Goal: Transaction & Acquisition: Purchase product/service

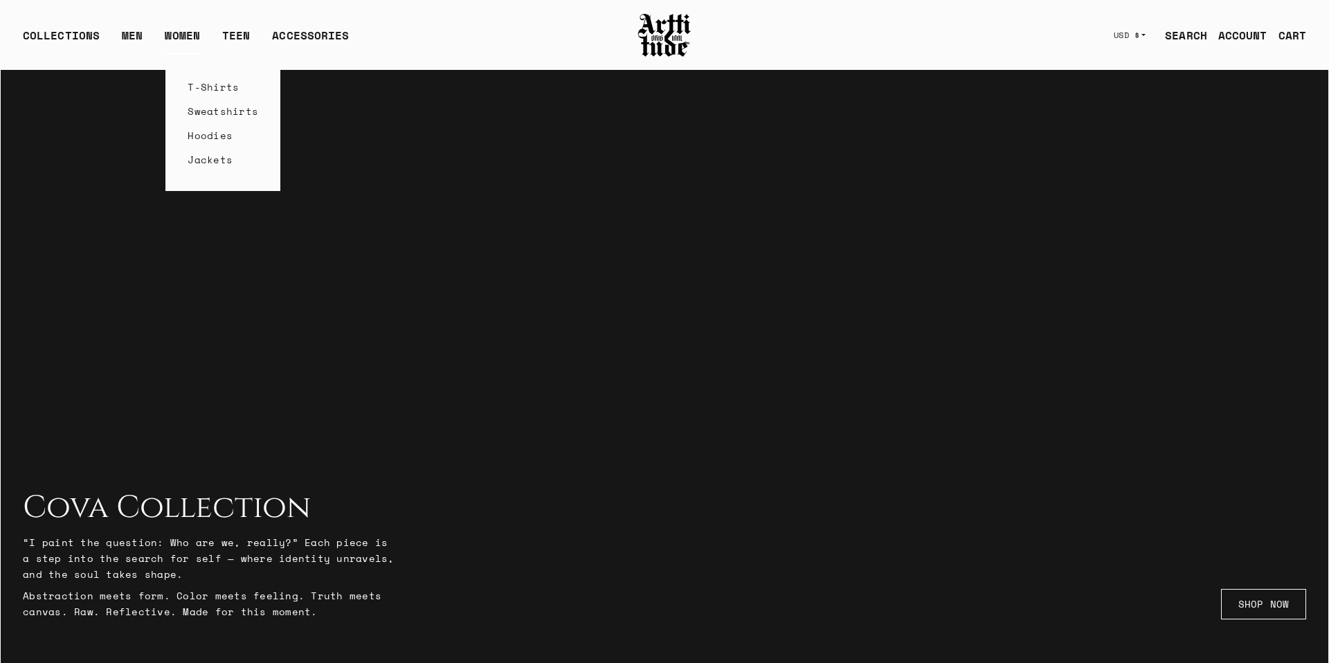
click at [193, 88] on link "T-Shirts" at bounding box center [223, 87] width 71 height 24
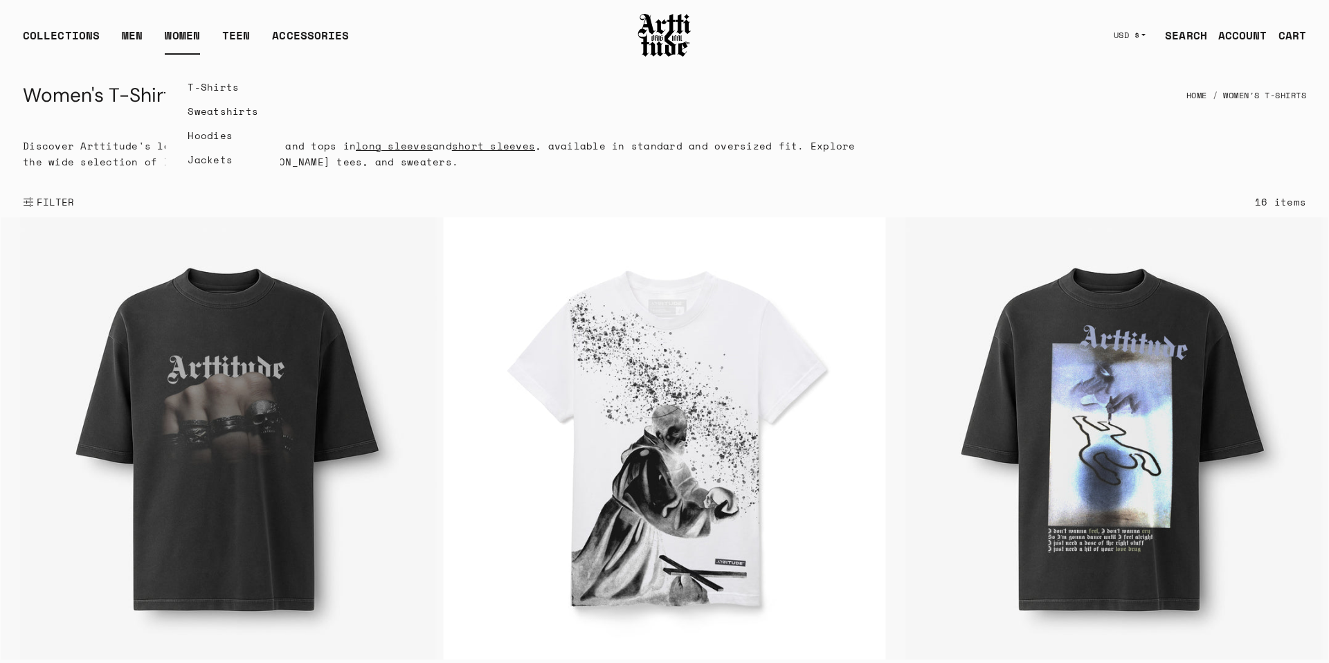
click at [214, 117] on link "Sweatshirts" at bounding box center [223, 111] width 71 height 24
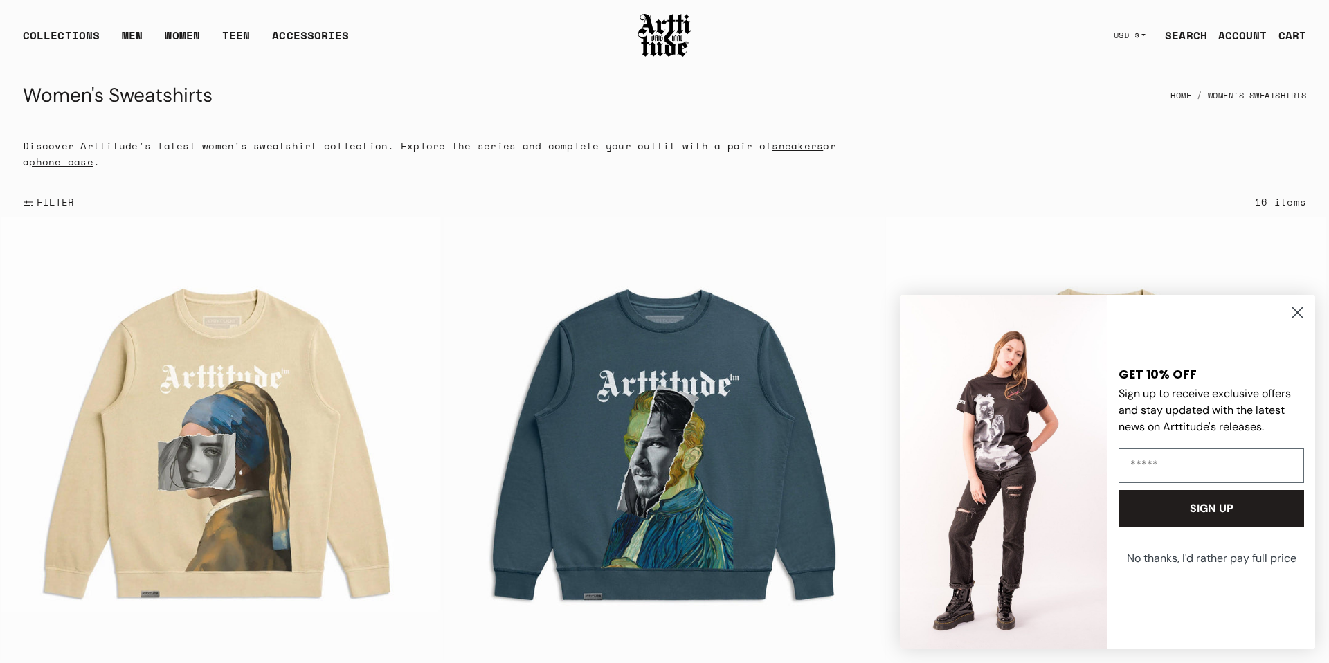
click at [1298, 312] on icon "Close dialog" at bounding box center [1298, 313] width 10 height 10
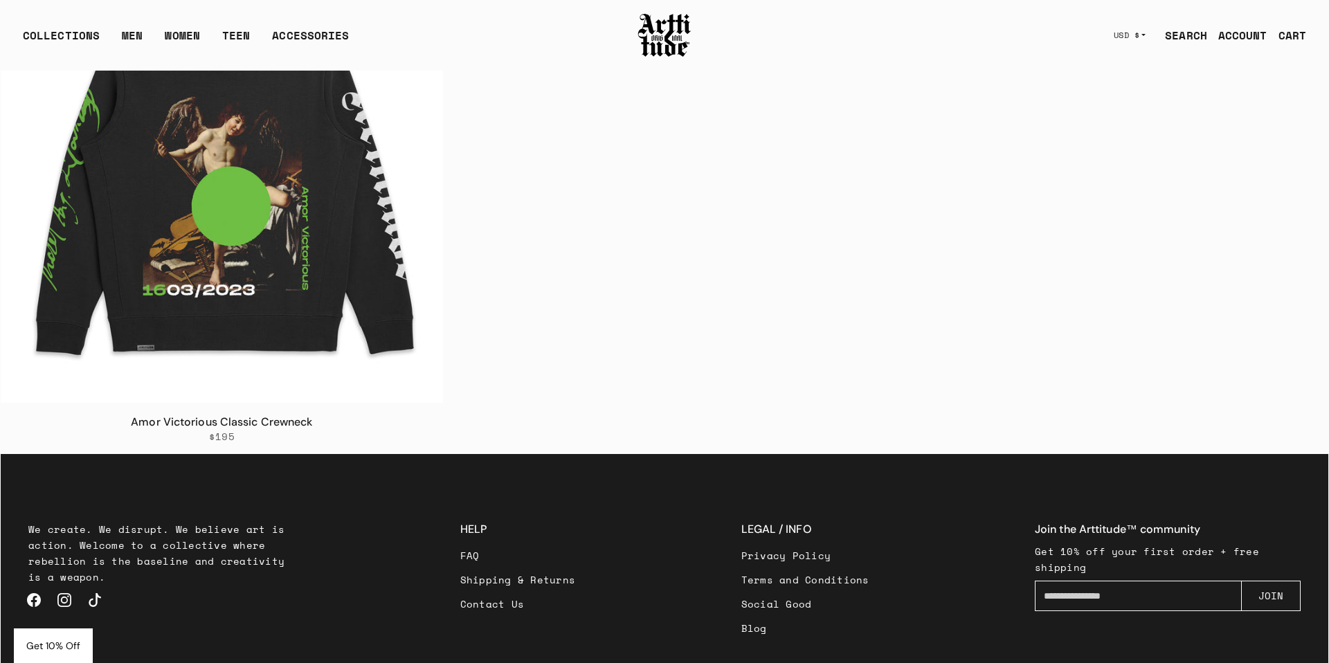
scroll to position [2735, 0]
